Goal: Task Accomplishment & Management: Use online tool/utility

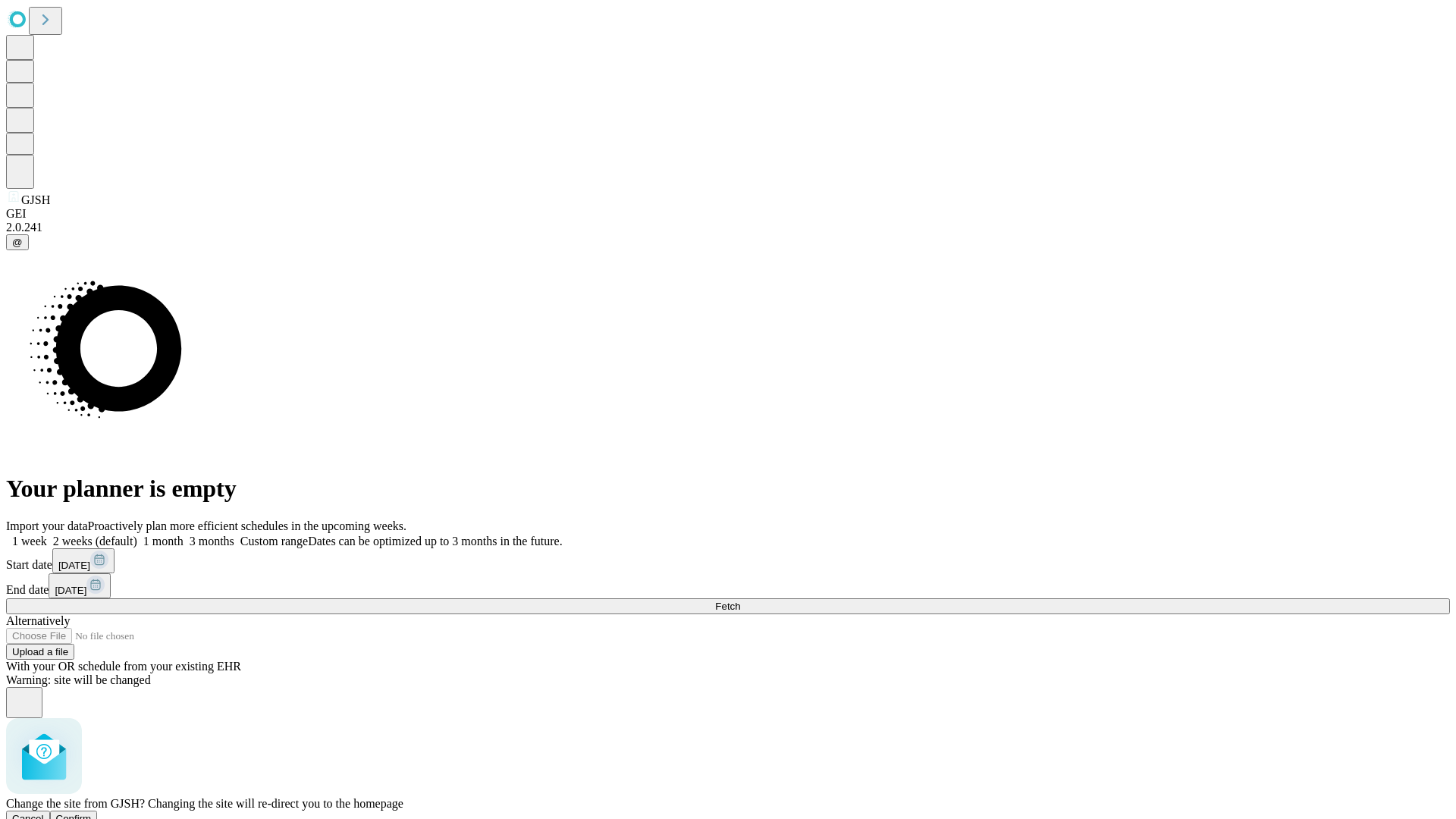
click at [92, 814] on span "Confirm" at bounding box center [74, 819] width 36 height 12
click at [138, 535] on label "2 weeks (default)" at bounding box center [92, 541] width 90 height 13
click at [741, 601] on span "Fetch" at bounding box center [728, 606] width 25 height 12
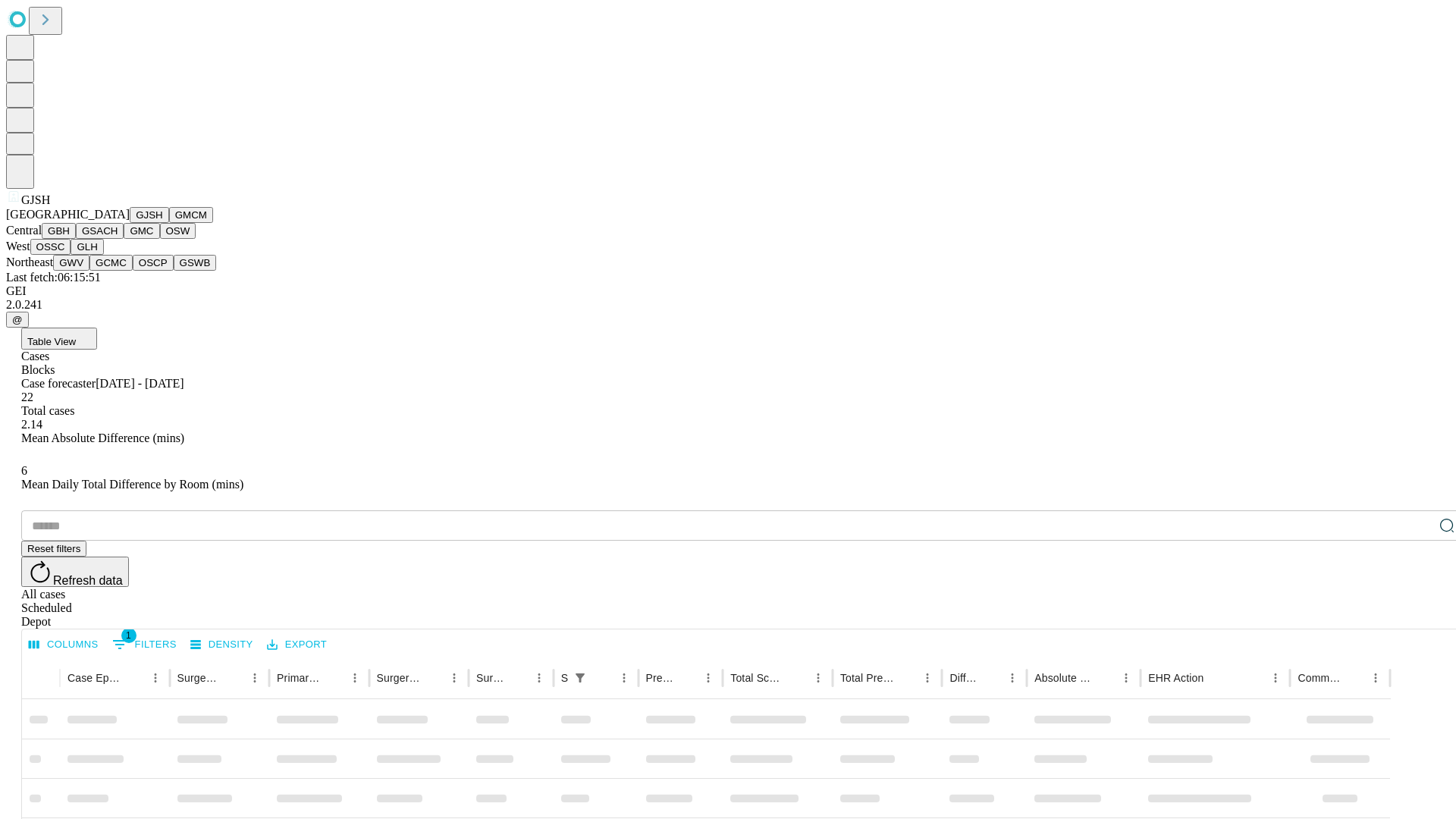
click at [169, 223] on button "GMCM" at bounding box center [191, 215] width 44 height 16
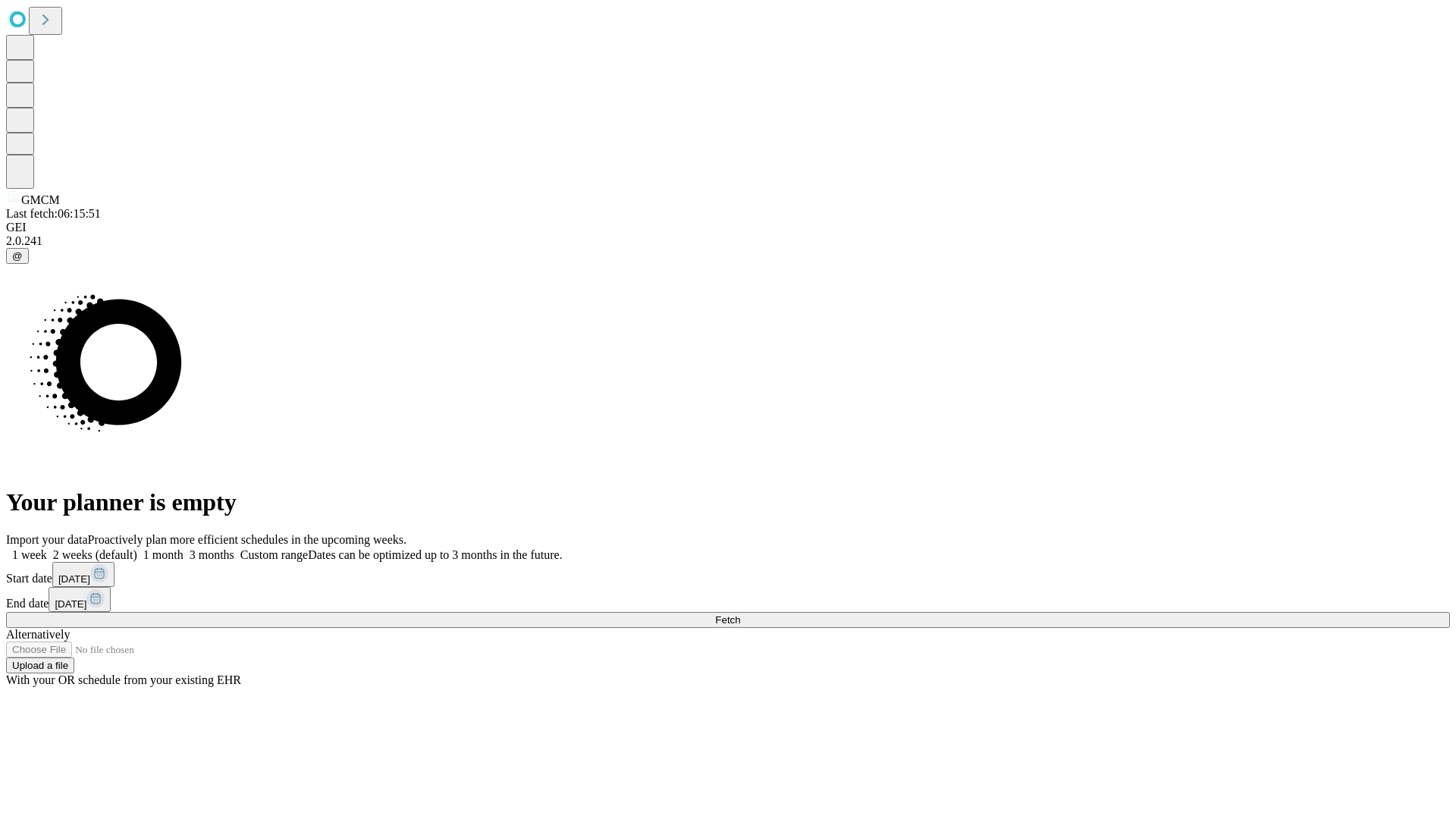
click at [138, 548] on label "2 weeks (default)" at bounding box center [92, 555] width 90 height 13
click at [741, 615] on span "Fetch" at bounding box center [728, 620] width 25 height 12
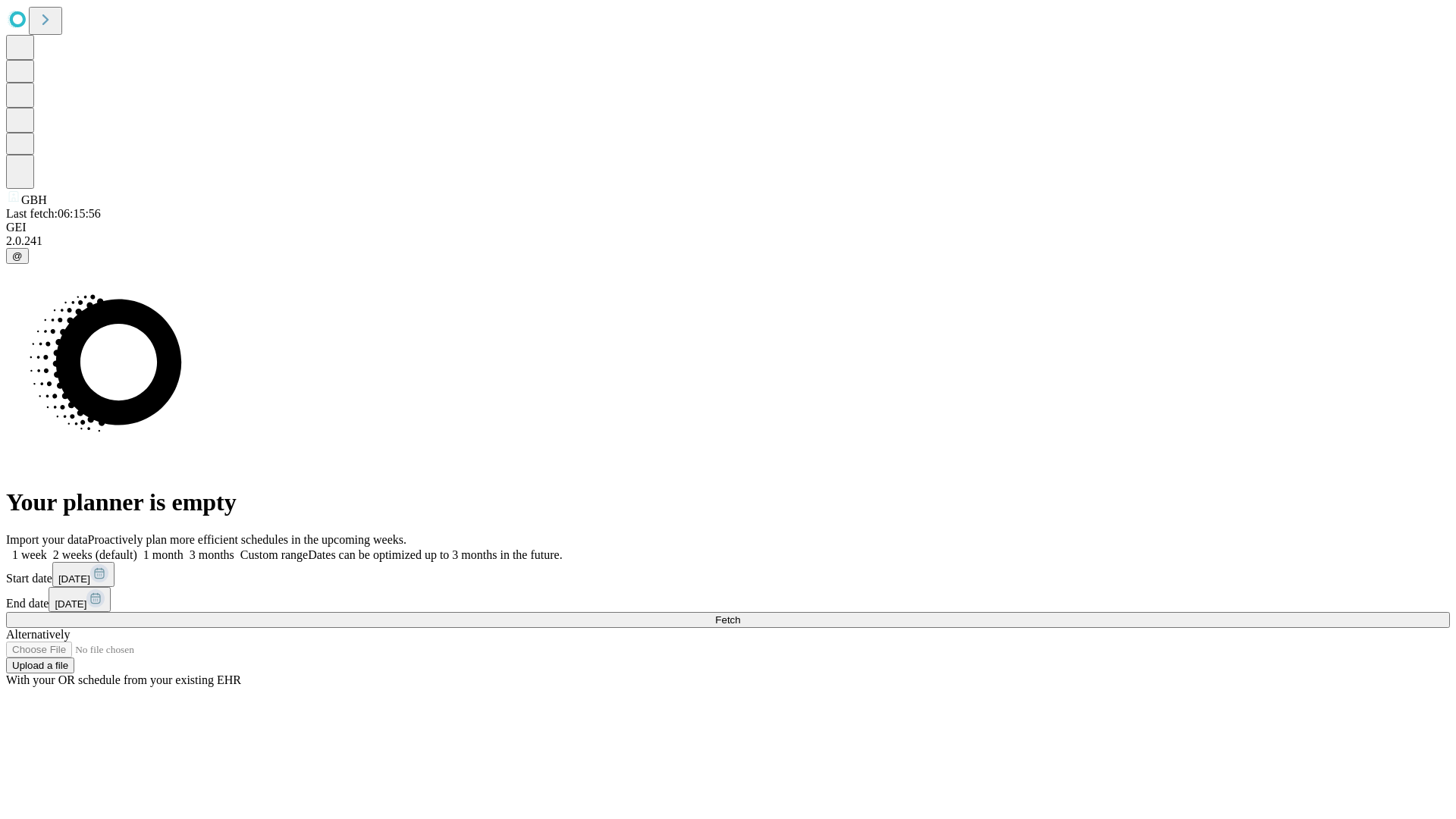
click at [138, 548] on label "2 weeks (default)" at bounding box center [92, 555] width 90 height 13
click at [741, 615] on span "Fetch" at bounding box center [728, 620] width 25 height 12
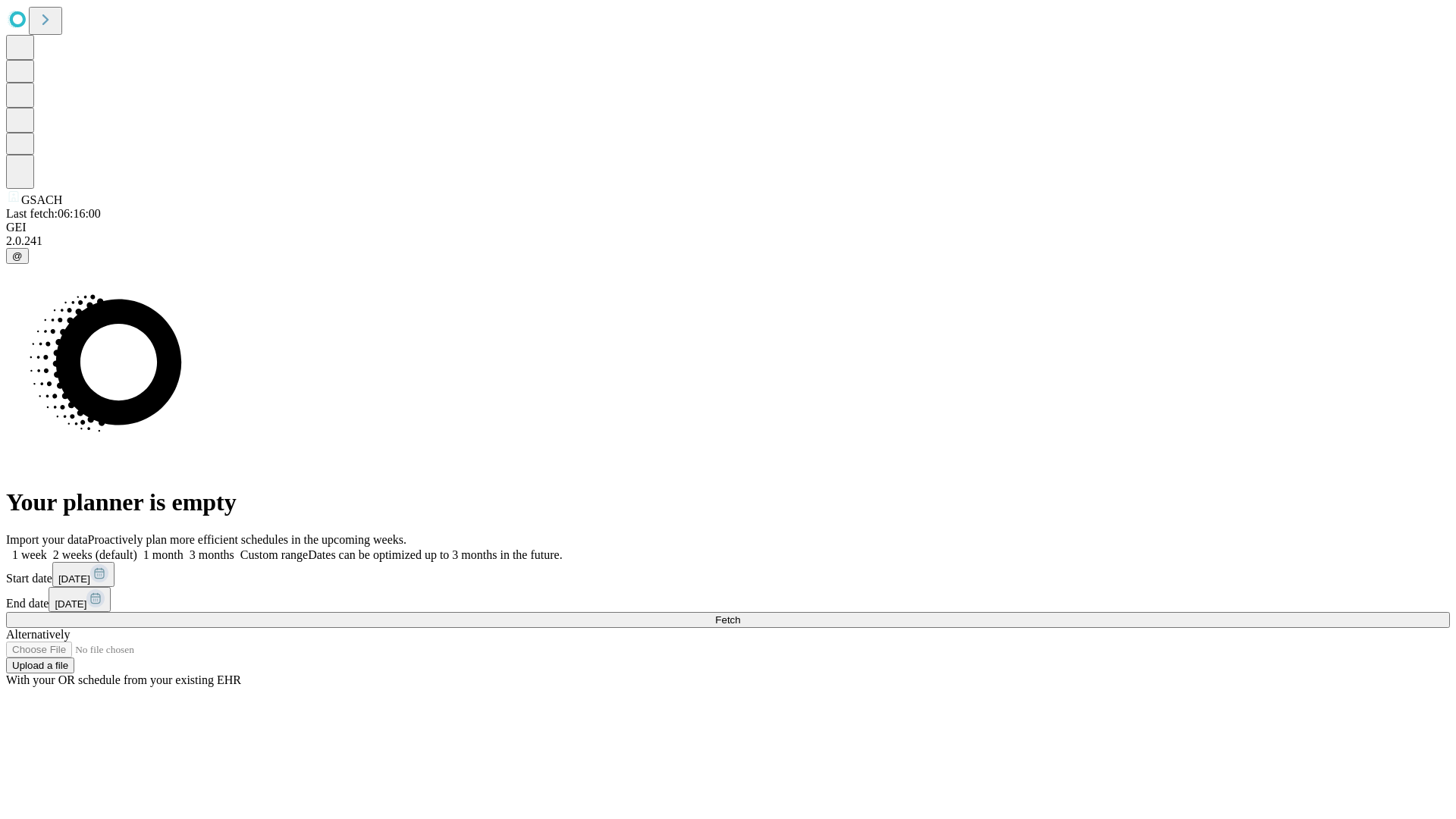
click at [138, 548] on label "2 weeks (default)" at bounding box center [92, 555] width 90 height 13
click at [741, 615] on span "Fetch" at bounding box center [728, 620] width 25 height 12
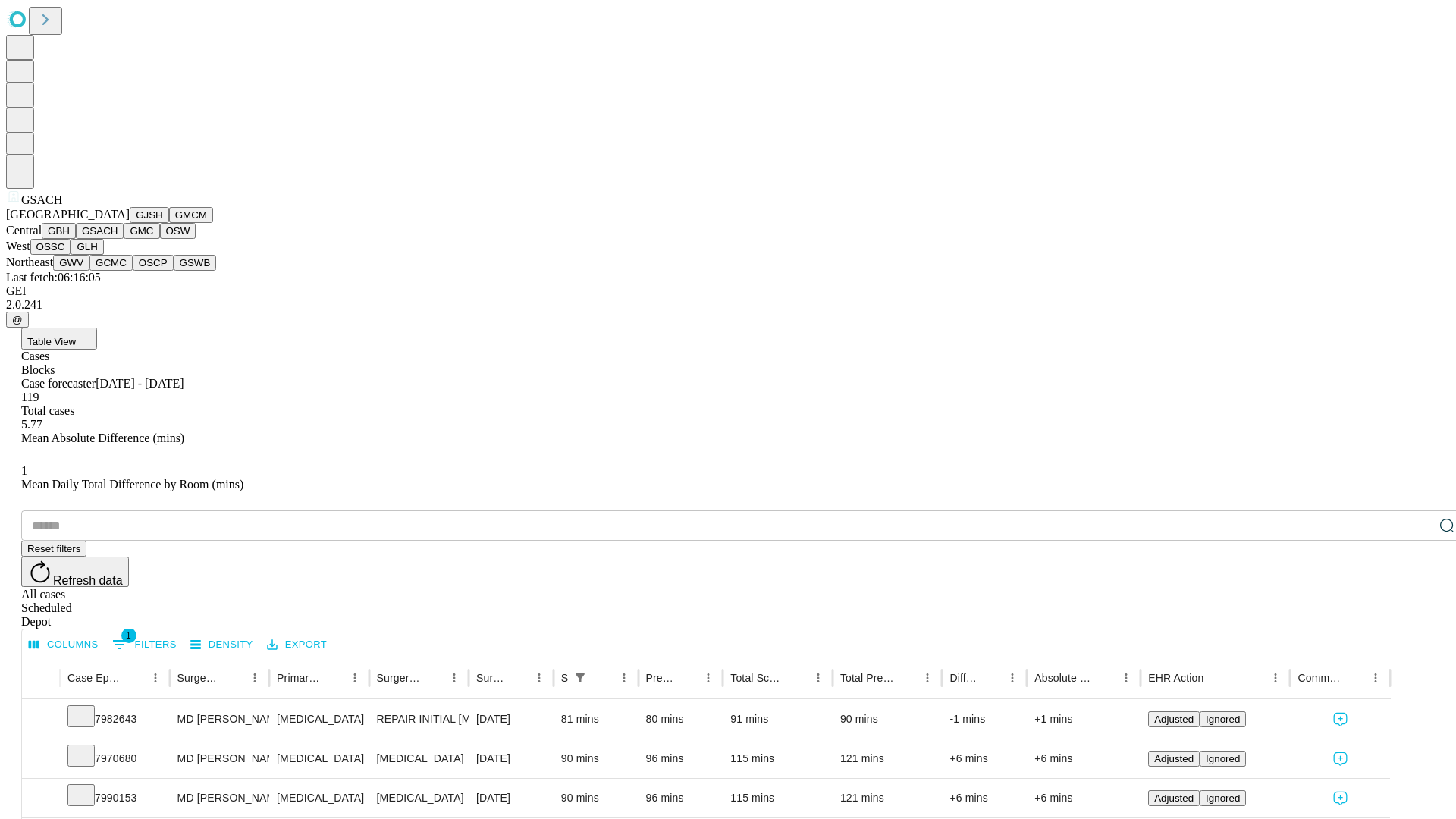
click at [124, 239] on button "GMC" at bounding box center [142, 231] width 36 height 16
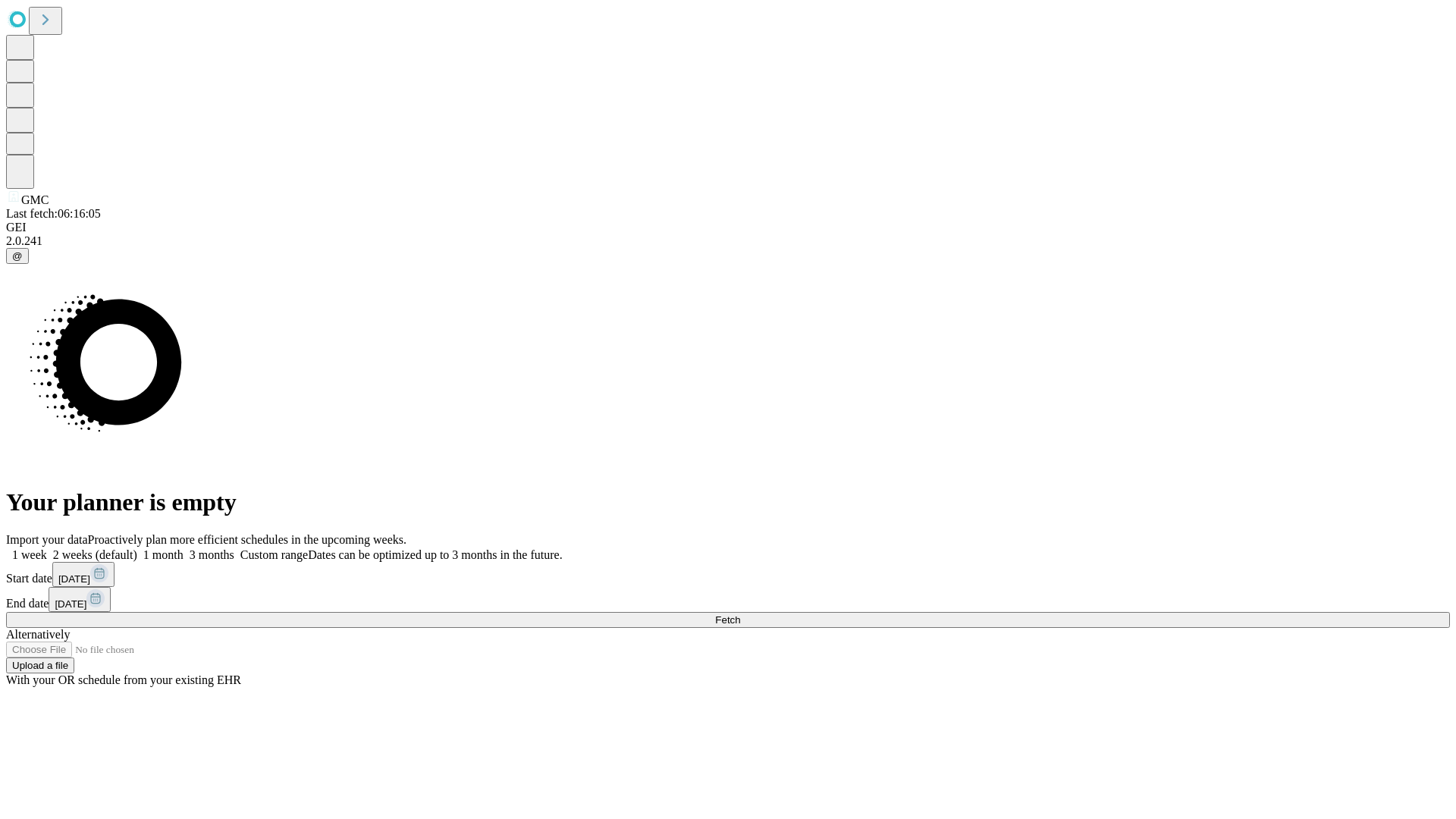
click at [138, 548] on label "2 weeks (default)" at bounding box center [92, 555] width 90 height 13
click at [741, 615] on span "Fetch" at bounding box center [728, 620] width 25 height 12
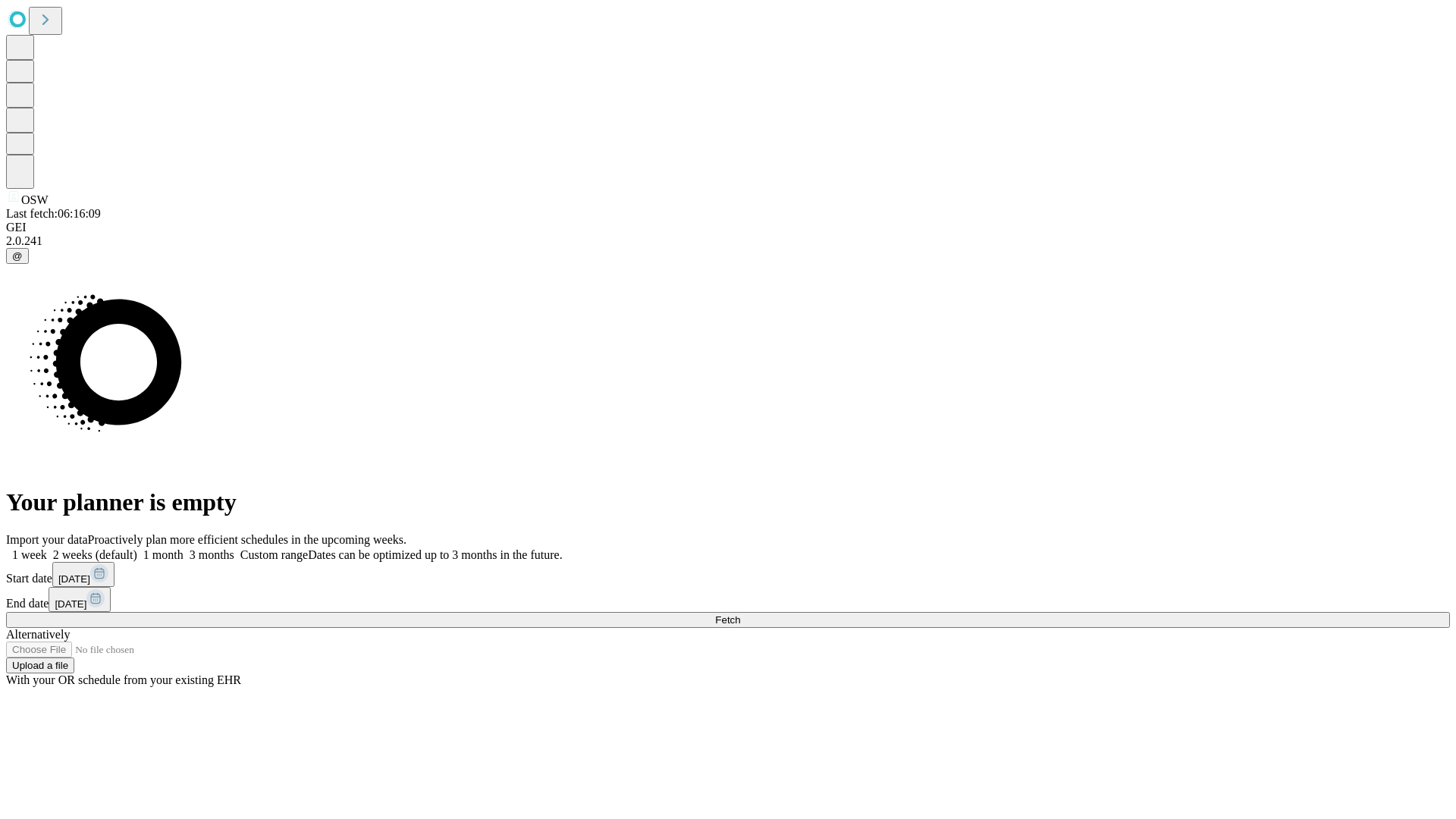
click at [138, 548] on label "2 weeks (default)" at bounding box center [92, 555] width 90 height 13
click at [741, 615] on span "Fetch" at bounding box center [728, 620] width 25 height 12
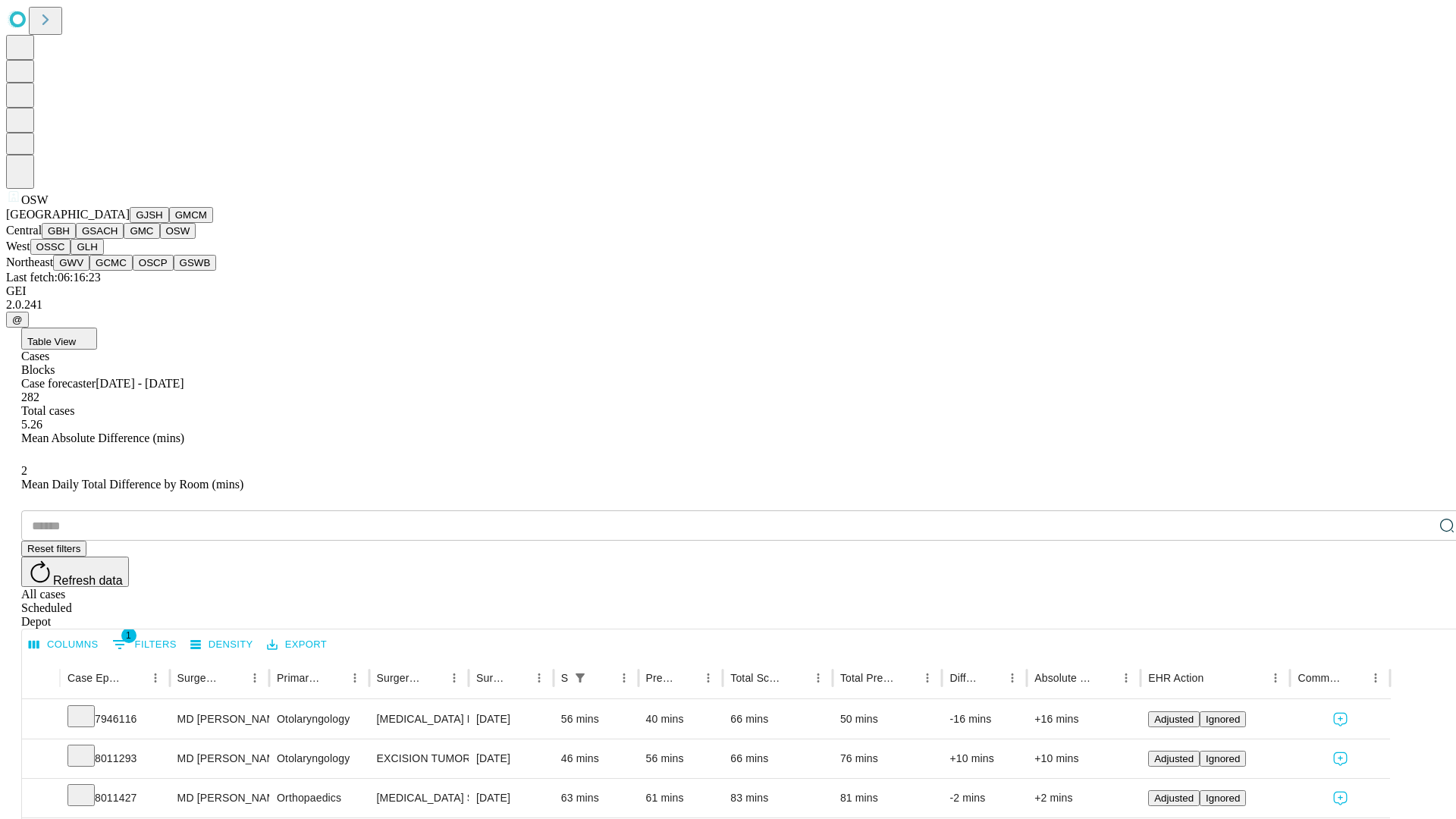
click at [71, 255] on button "OSSC" at bounding box center [51, 247] width 41 height 16
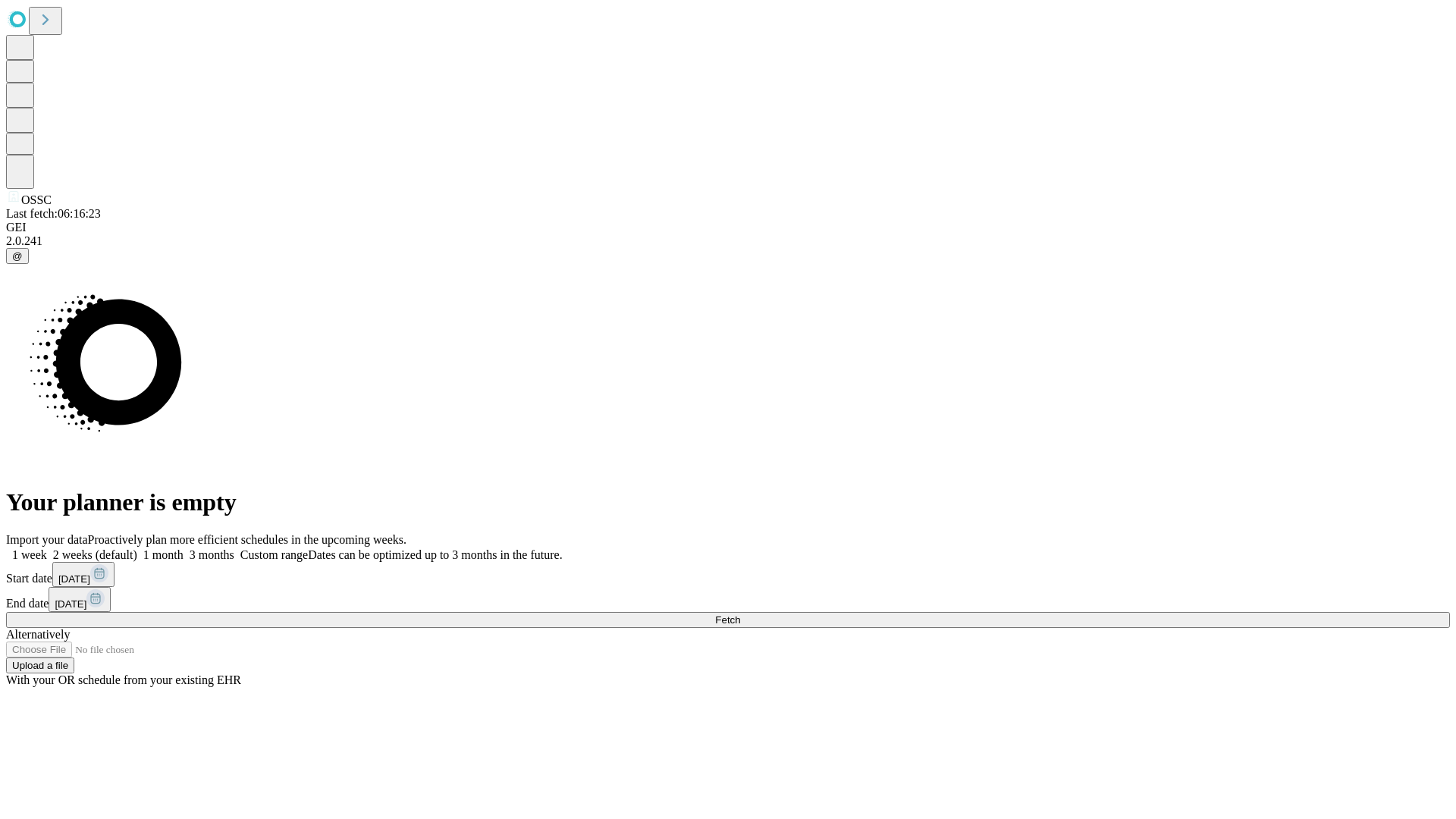
click at [138, 548] on label "2 weeks (default)" at bounding box center [92, 555] width 90 height 13
click at [741, 615] on span "Fetch" at bounding box center [728, 620] width 25 height 12
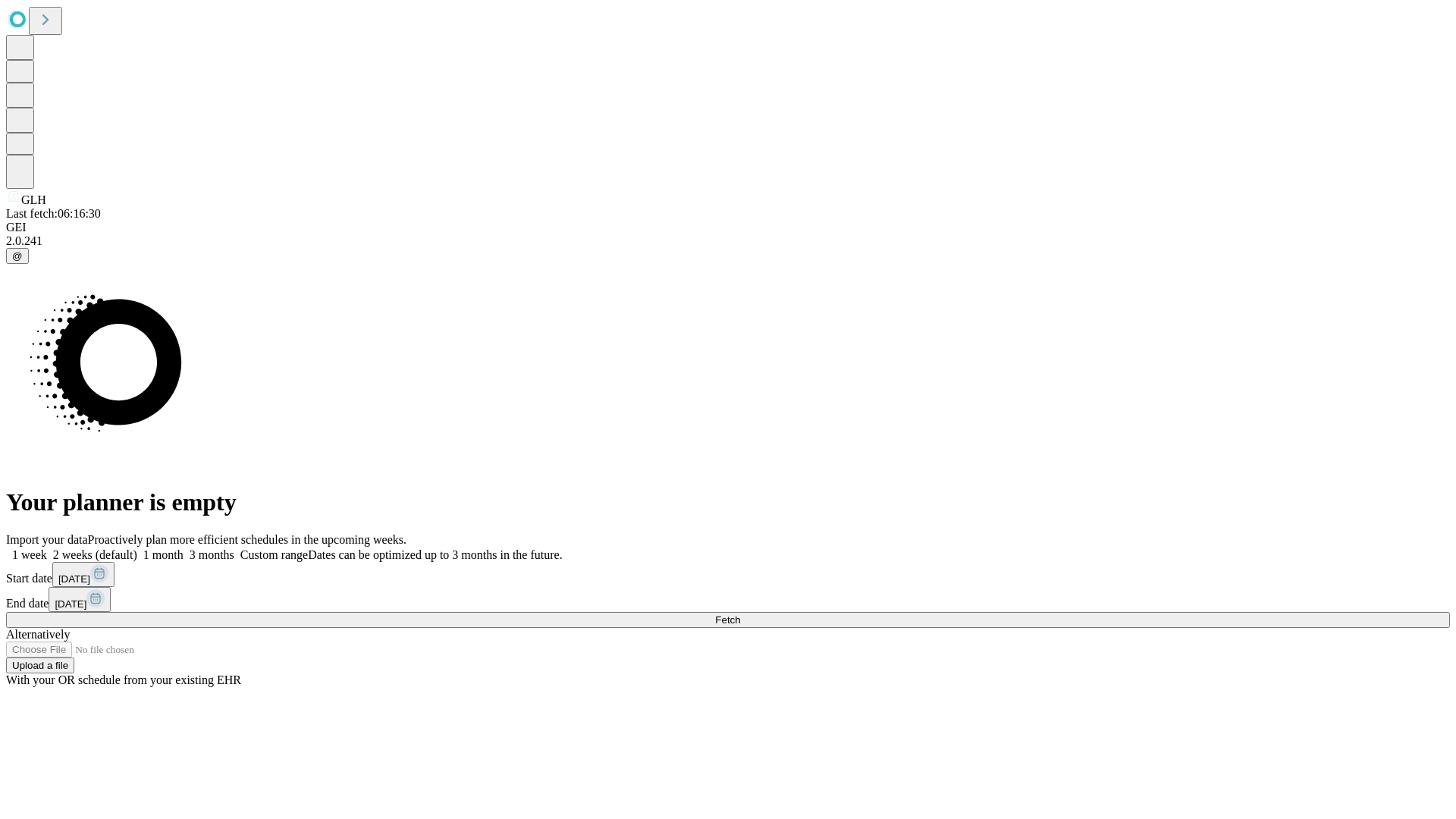
click at [138, 548] on label "2 weeks (default)" at bounding box center [92, 555] width 90 height 13
click at [741, 615] on span "Fetch" at bounding box center [728, 620] width 25 height 12
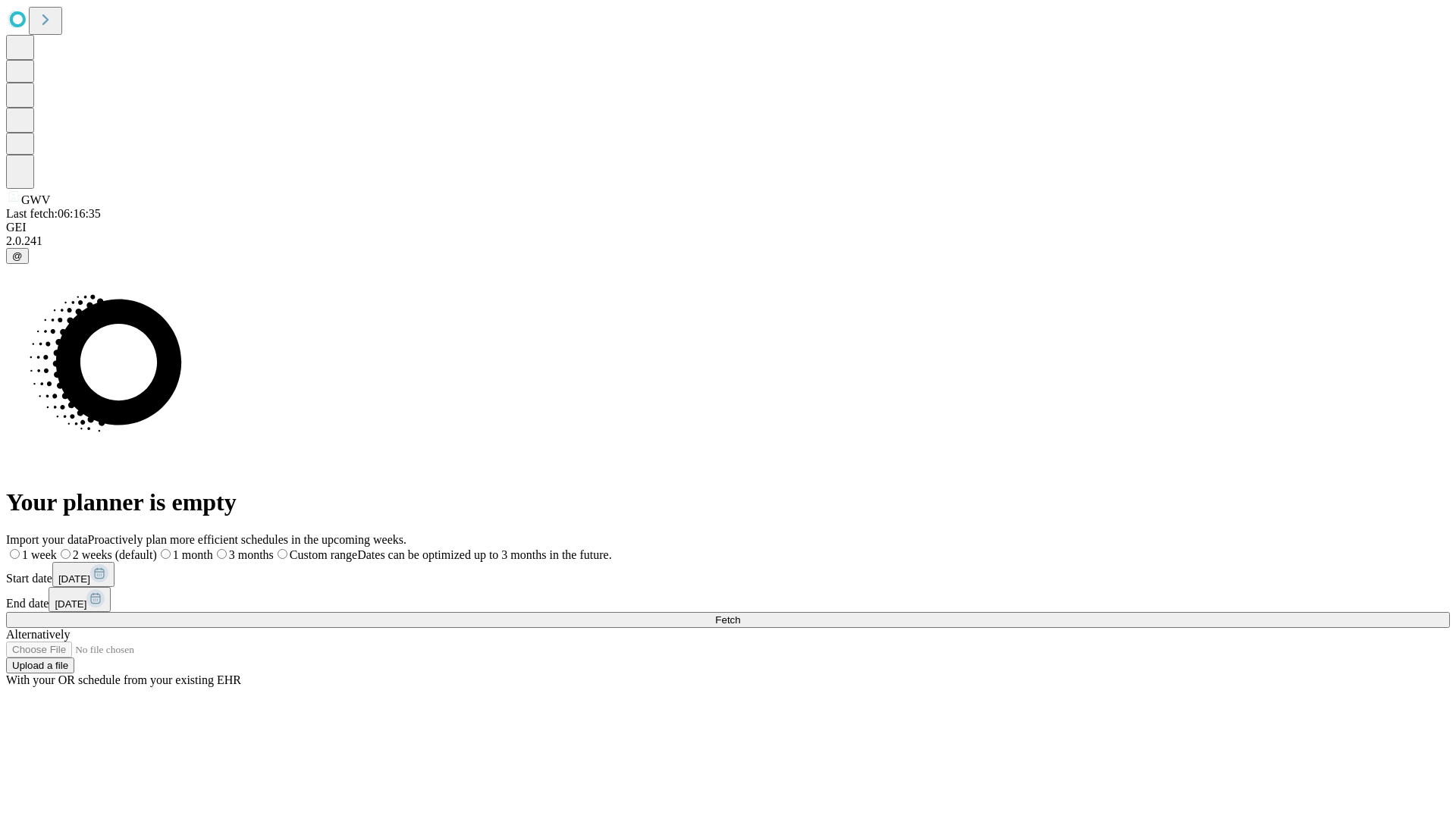
click at [157, 548] on label "2 weeks (default)" at bounding box center [106, 555] width 100 height 13
click at [741, 615] on span "Fetch" at bounding box center [728, 620] width 25 height 12
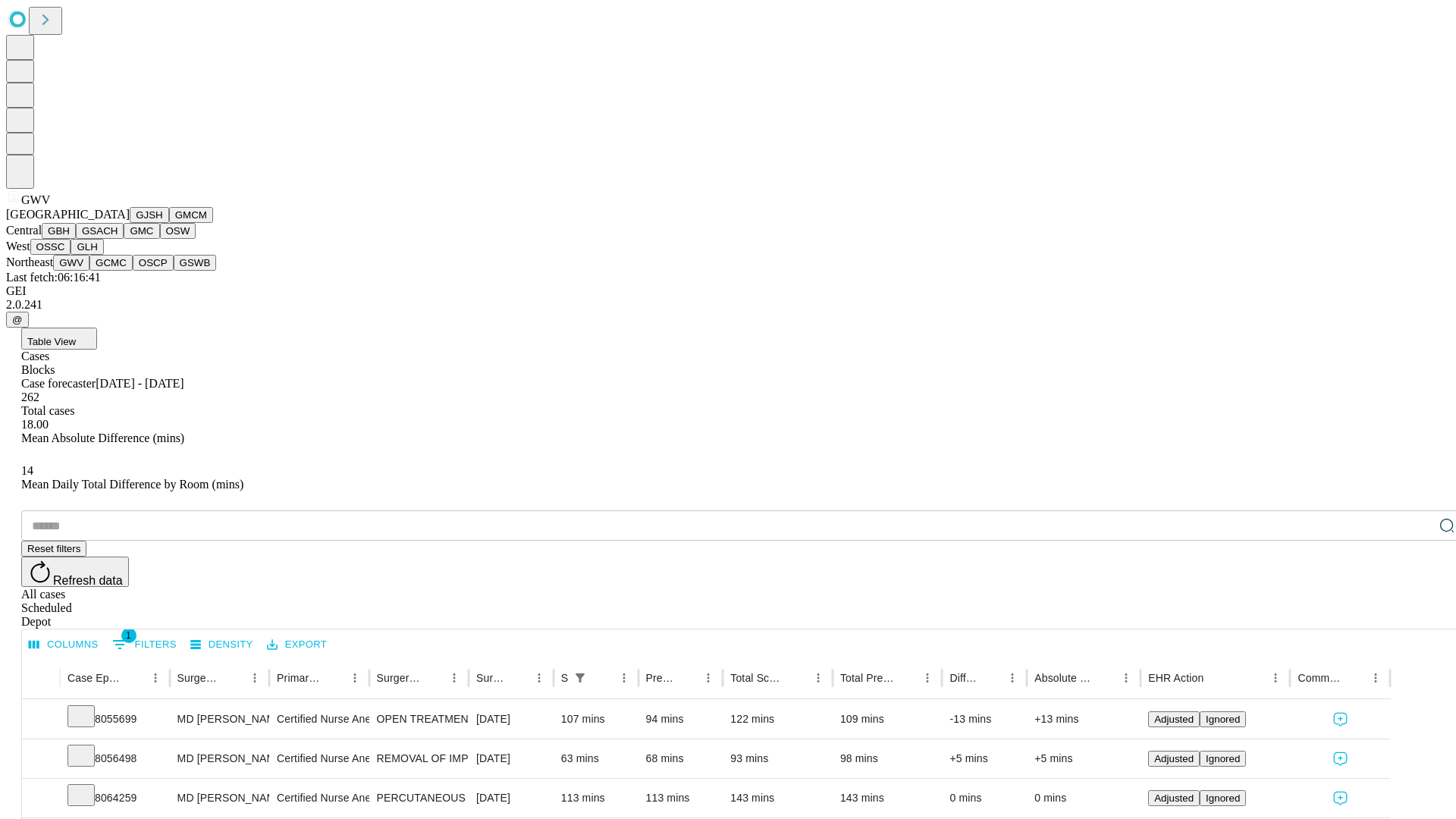
click at [118, 271] on button "GCMC" at bounding box center [111, 263] width 43 height 16
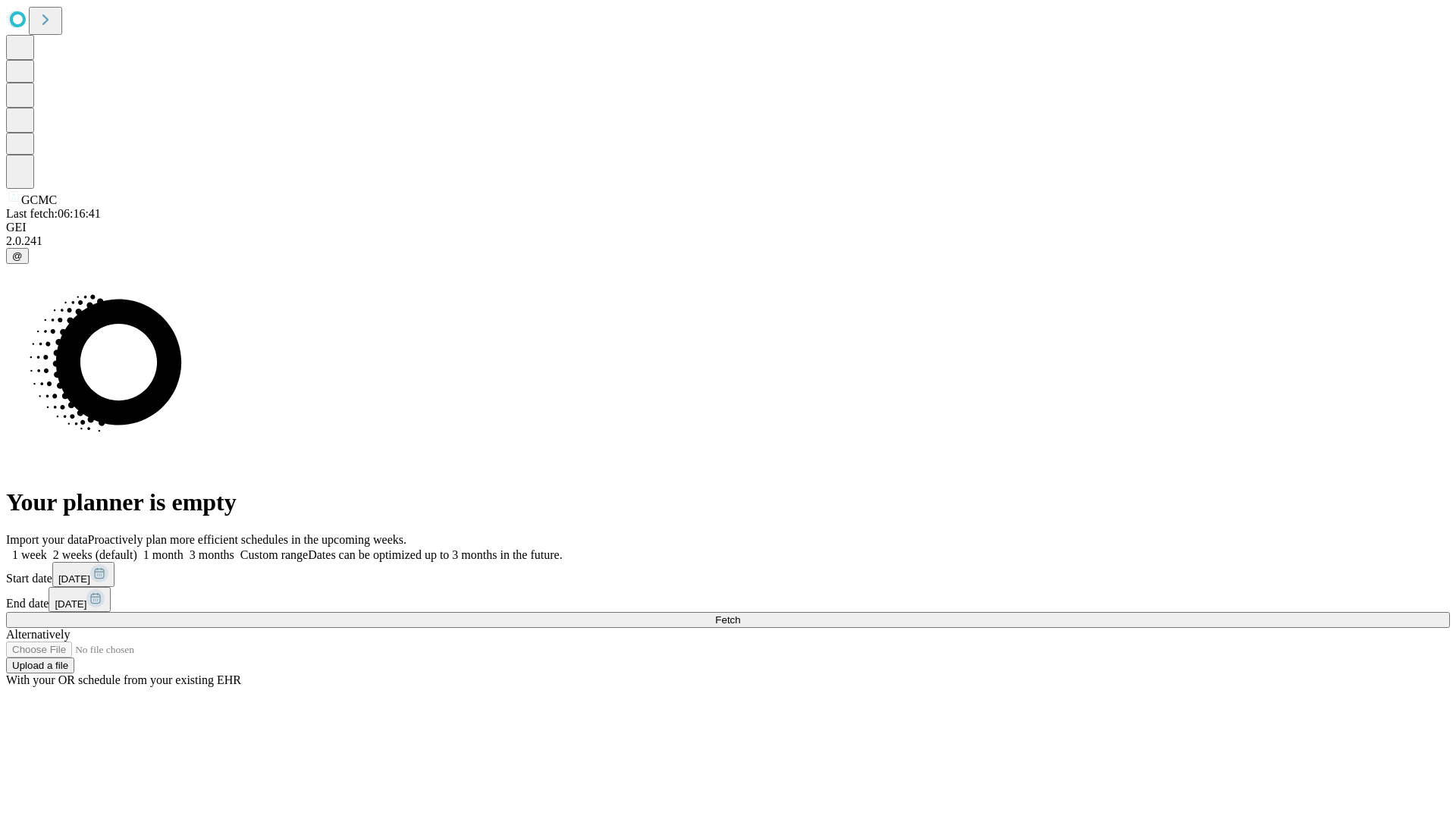
click at [138, 548] on label "2 weeks (default)" at bounding box center [92, 555] width 90 height 13
click at [741, 615] on span "Fetch" at bounding box center [728, 620] width 25 height 12
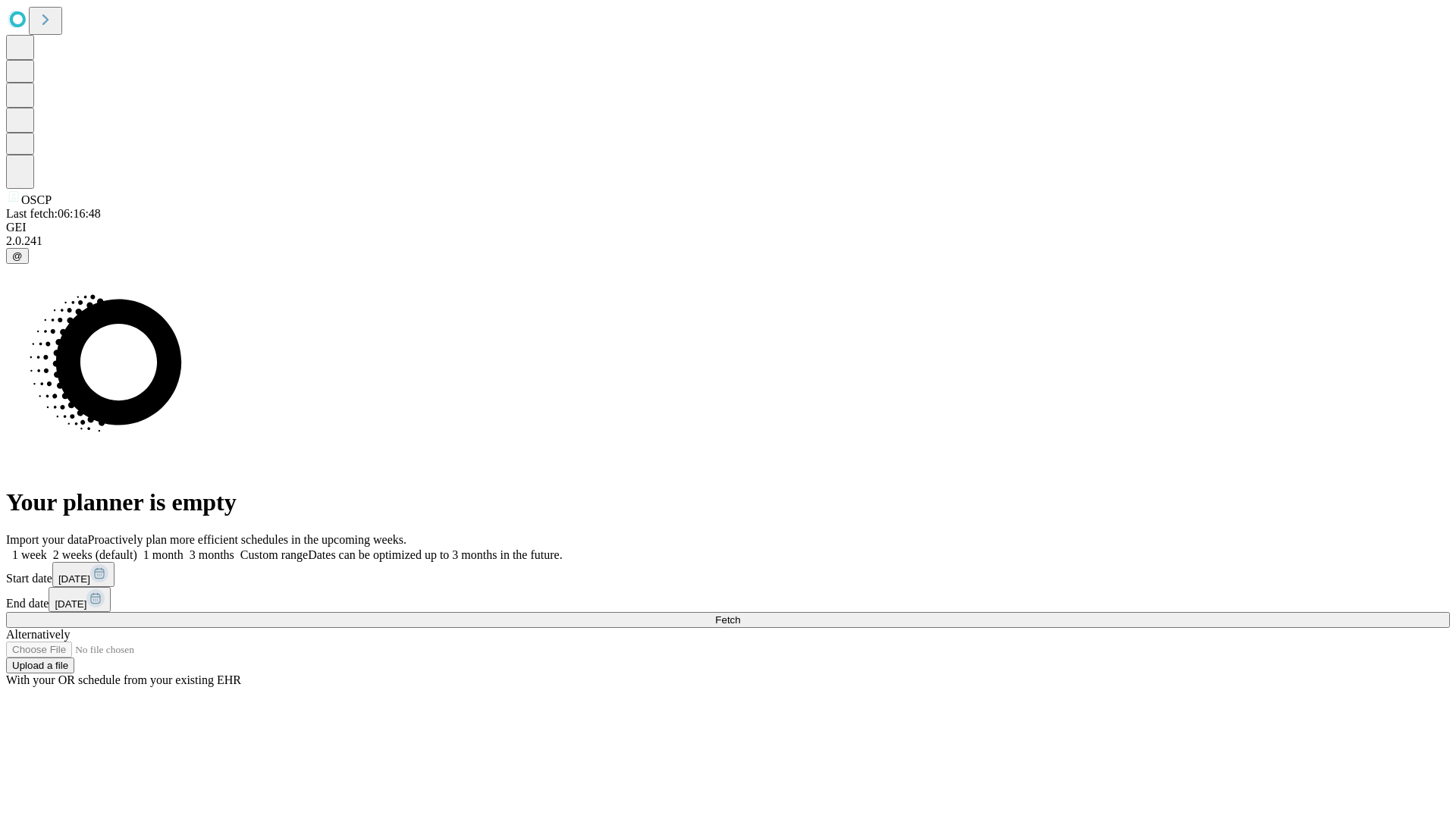
click at [741, 615] on span "Fetch" at bounding box center [728, 620] width 25 height 12
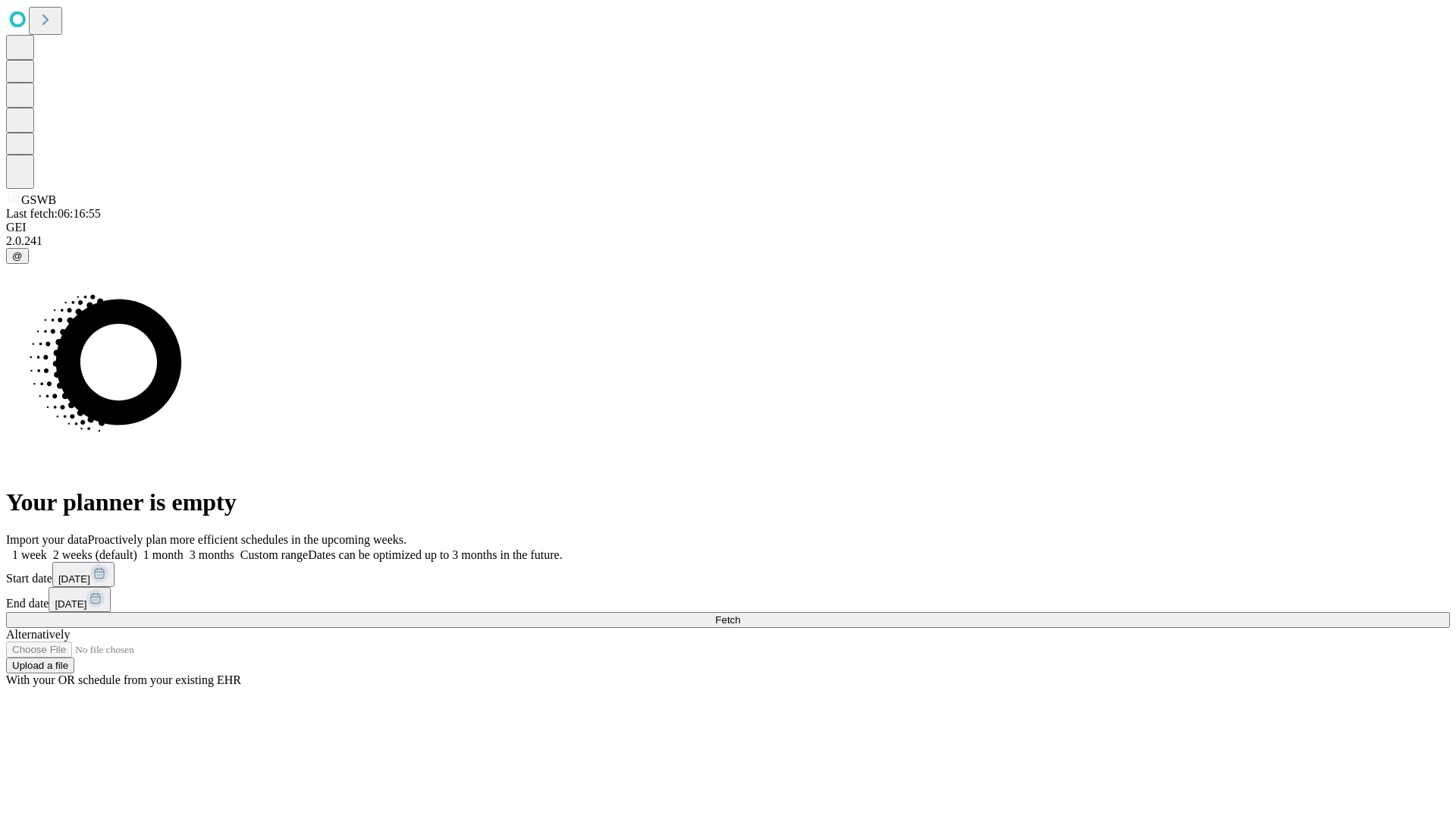
click at [138, 548] on label "2 weeks (default)" at bounding box center [92, 555] width 90 height 13
click at [741, 615] on span "Fetch" at bounding box center [728, 620] width 25 height 12
